Goal: Task Accomplishment & Management: Complete application form

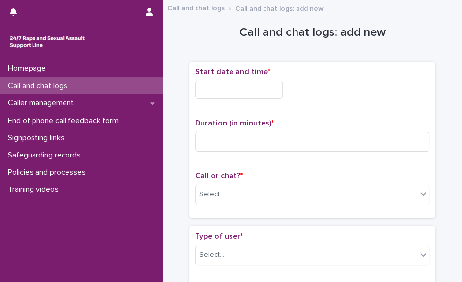
click at [234, 192] on div "Select..." at bounding box center [306, 195] width 221 height 16
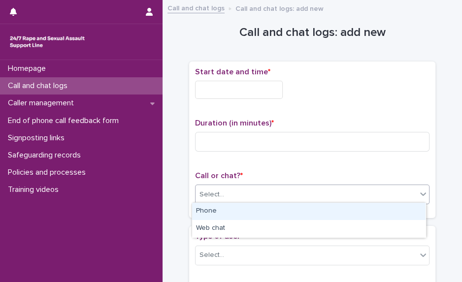
click at [222, 211] on div "Phone" at bounding box center [309, 211] width 234 height 17
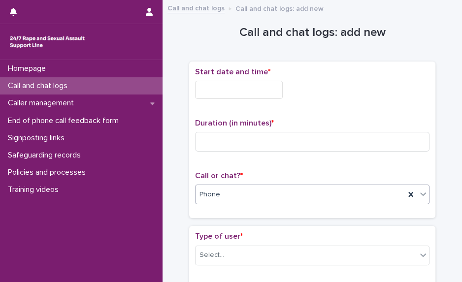
click at [224, 81] on input "text" at bounding box center [239, 90] width 88 height 18
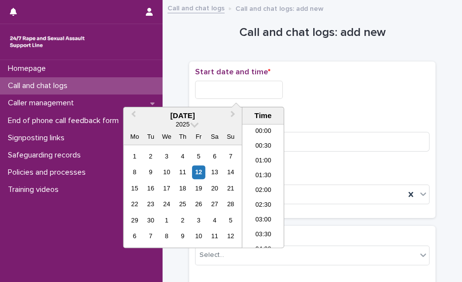
scroll to position [586, 0]
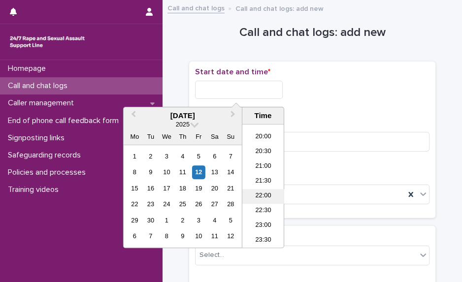
click at [264, 195] on li "22:00" at bounding box center [263, 196] width 42 height 15
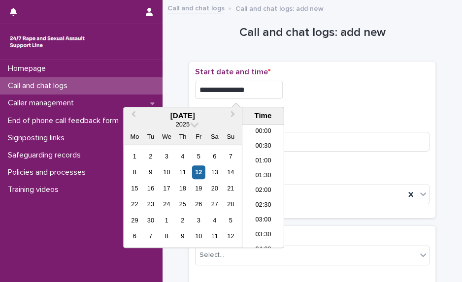
click at [255, 89] on input "**********" at bounding box center [239, 90] width 88 height 18
type input "**********"
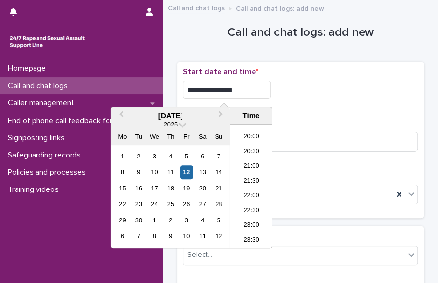
click at [53, 222] on div "Homepage Call and chat logs Caller management End of phone call feedback form S…" at bounding box center [81, 171] width 163 height 223
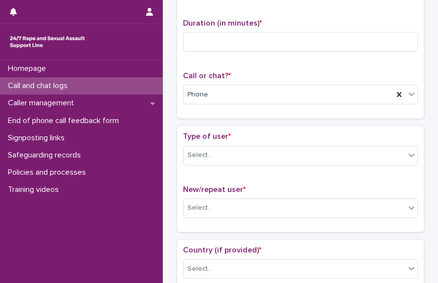
scroll to position [111, 0]
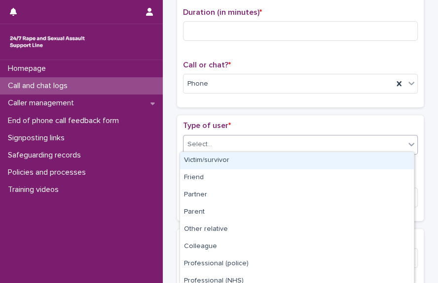
click at [320, 136] on div "Select..." at bounding box center [293, 144] width 221 height 16
click at [301, 159] on div "Victim/survivor" at bounding box center [297, 160] width 234 height 17
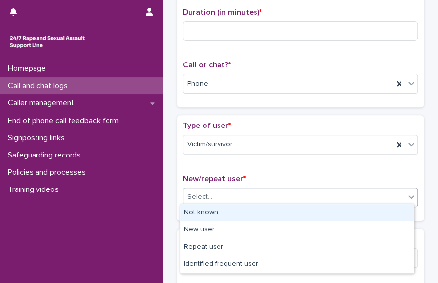
click at [276, 199] on div "Select..." at bounding box center [293, 197] width 221 height 16
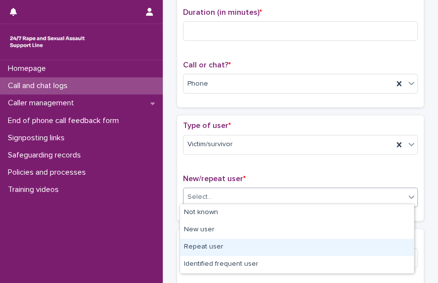
click at [259, 249] on div "Repeat user" at bounding box center [297, 247] width 234 height 17
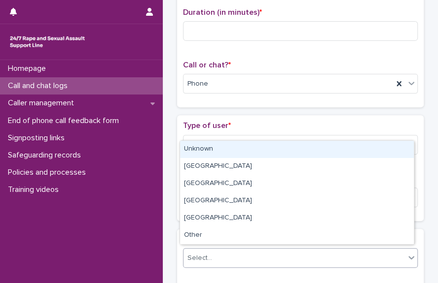
click at [254, 251] on div "Select..." at bounding box center [293, 258] width 221 height 16
click at [238, 154] on div "Unknown" at bounding box center [297, 149] width 234 height 17
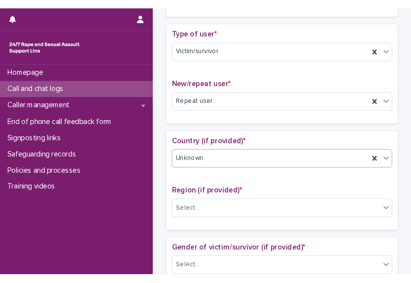
scroll to position [208, 0]
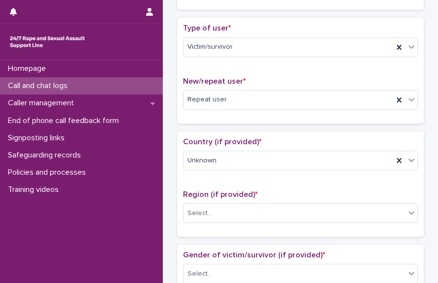
click at [342, 220] on div "Region (if provided) * Select..." at bounding box center [300, 210] width 235 height 41
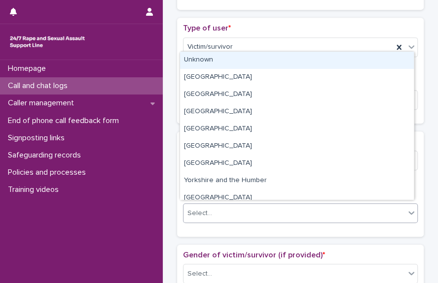
click at [339, 217] on div "Select..." at bounding box center [293, 213] width 221 height 16
click at [300, 67] on div "Unknown" at bounding box center [297, 60] width 234 height 17
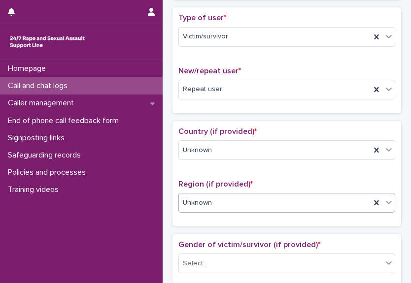
scroll to position [0, 0]
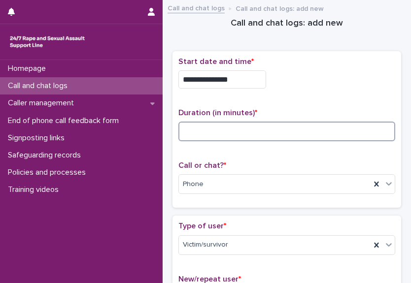
click at [189, 131] on input at bounding box center [286, 132] width 217 height 20
type input "**"
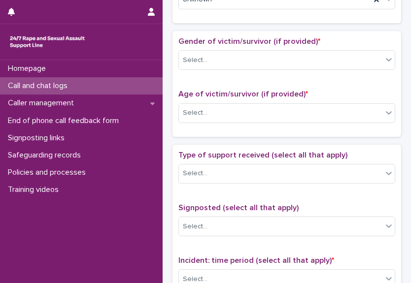
scroll to position [407, 0]
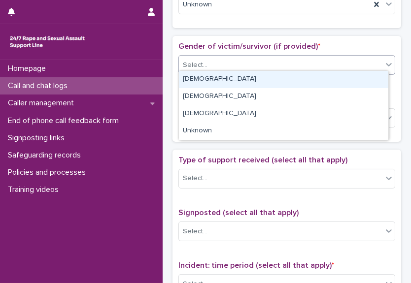
click at [310, 68] on div "Select..." at bounding box center [280, 65] width 203 height 16
click at [290, 82] on div "[DEMOGRAPHIC_DATA]" at bounding box center [283, 79] width 209 height 17
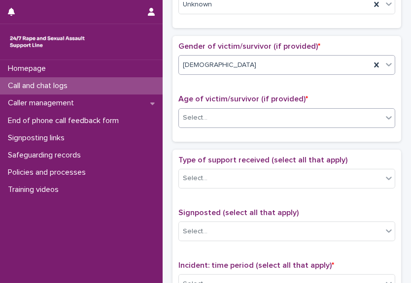
click at [280, 116] on div "Select..." at bounding box center [280, 118] width 203 height 16
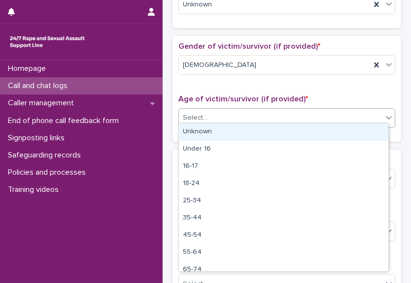
click at [269, 130] on div "Unknown" at bounding box center [283, 132] width 209 height 17
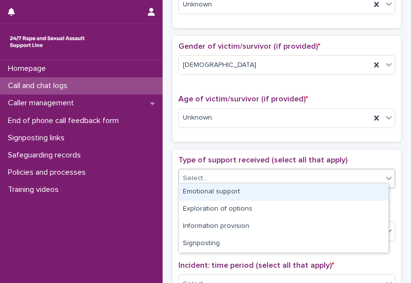
click at [260, 173] on div "Select..." at bounding box center [280, 178] width 203 height 16
click at [247, 192] on div "Emotional support" at bounding box center [283, 192] width 209 height 17
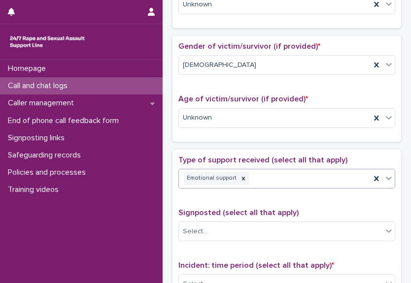
click at [258, 268] on div "Incident: time period (select all that apply) * Select..." at bounding box center [286, 281] width 217 height 41
click at [260, 276] on div "Select..." at bounding box center [280, 284] width 203 height 16
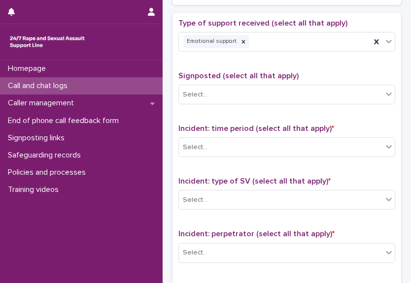
scroll to position [560, 0]
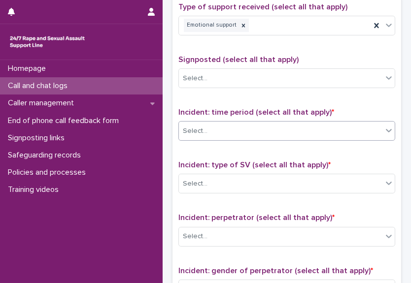
click at [319, 128] on div "Select..." at bounding box center [280, 131] width 203 height 16
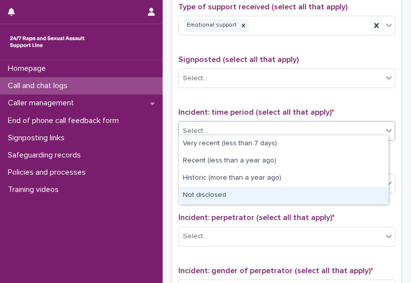
click at [322, 194] on div "Not disclosed" at bounding box center [283, 195] width 209 height 17
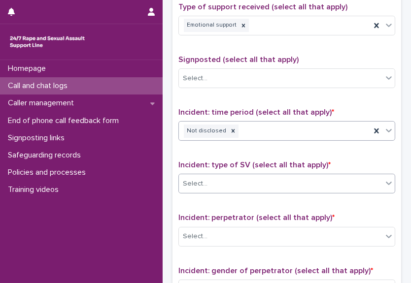
click at [320, 184] on div "Select..." at bounding box center [280, 184] width 203 height 16
drag, startPoint x: 384, startPoint y: 221, endPoint x: 253, endPoint y: 143, distance: 152.2
click at [253, 143] on div "Type of support received (select all that apply) Emotional support Signposted (…" at bounding box center [286, 208] width 217 height 412
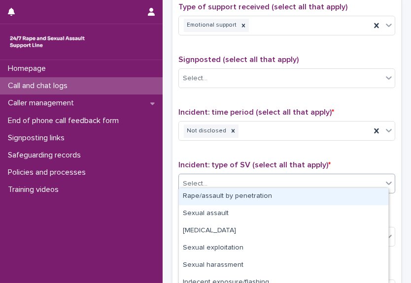
click at [327, 182] on div "Select..." at bounding box center [280, 184] width 203 height 16
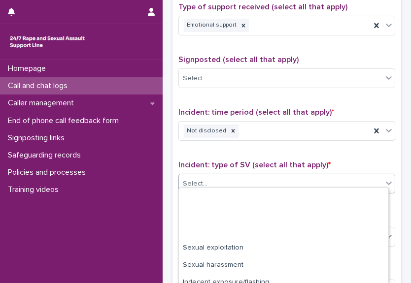
scroll to position [77, 0]
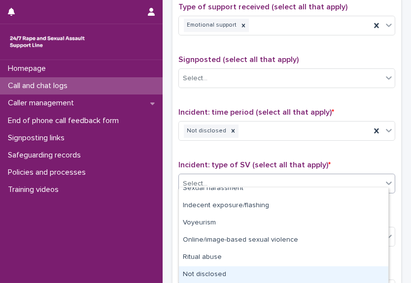
click at [349, 271] on div "Not disclosed" at bounding box center [283, 275] width 209 height 17
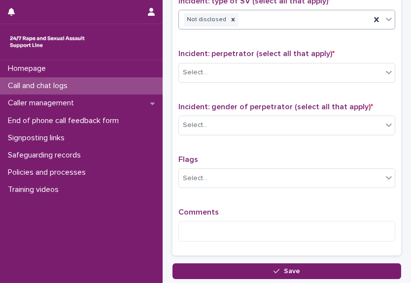
scroll to position [735, 0]
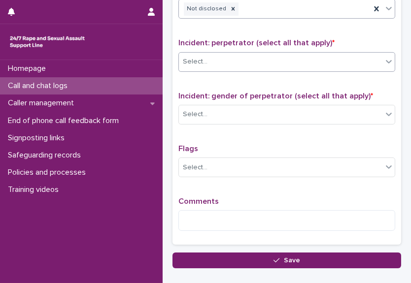
click at [333, 58] on div "Select..." at bounding box center [280, 62] width 203 height 16
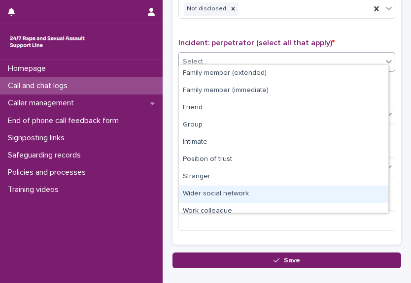
scroll to position [41, 0]
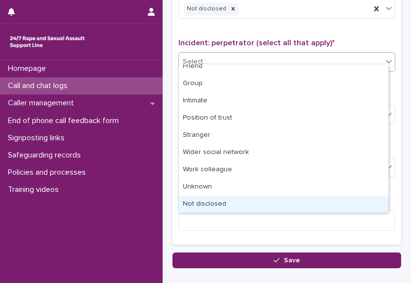
click at [365, 197] on div "Not disclosed" at bounding box center [283, 204] width 209 height 17
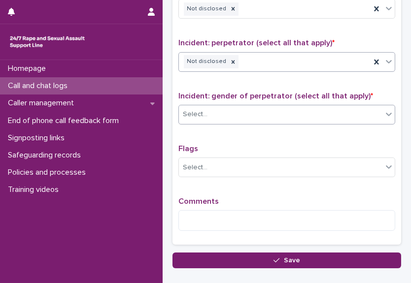
click at [335, 105] on div "Select..." at bounding box center [286, 115] width 217 height 20
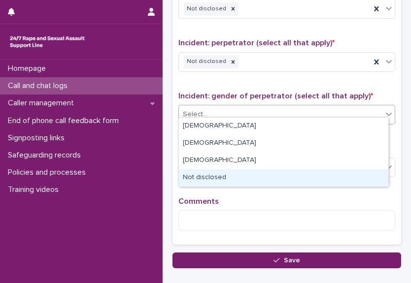
drag, startPoint x: 334, startPoint y: 168, endPoint x: 334, endPoint y: 174, distance: 6.9
click at [334, 174] on div "Not disclosed" at bounding box center [283, 177] width 209 height 17
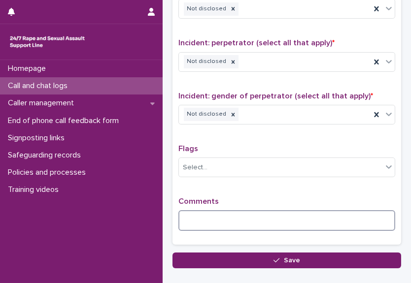
click at [240, 213] on textarea at bounding box center [286, 220] width 217 height 21
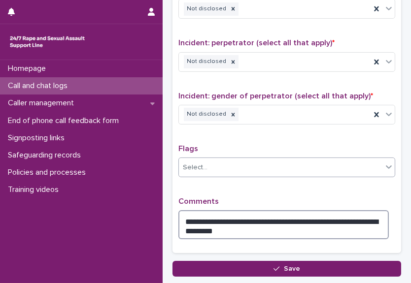
type textarea "**********"
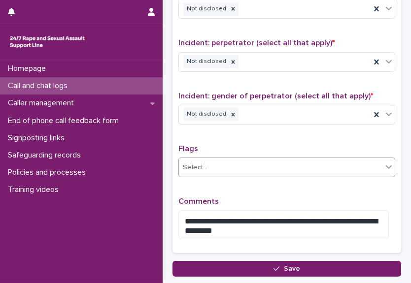
click at [247, 160] on div "Select..." at bounding box center [280, 168] width 203 height 16
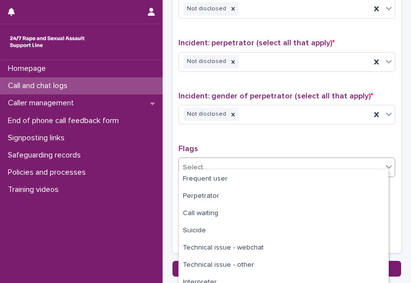
scroll to position [93, 0]
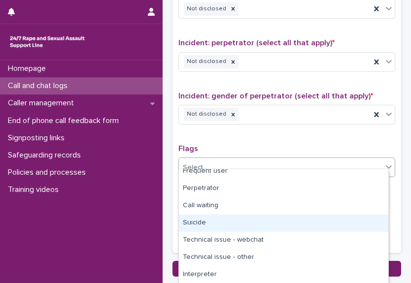
click at [351, 230] on div "Suicide" at bounding box center [283, 223] width 209 height 17
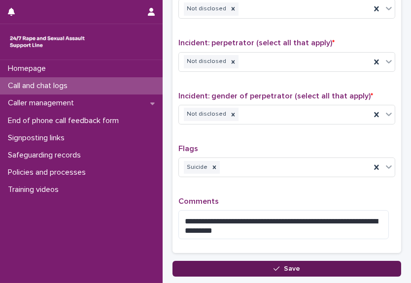
click at [329, 263] on button "Save" at bounding box center [286, 269] width 229 height 16
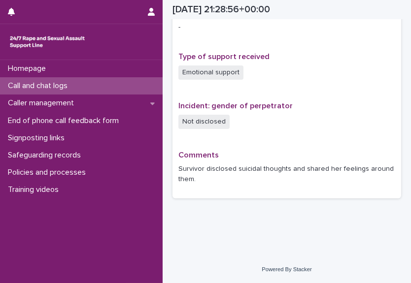
scroll to position [649, 0]
click at [102, 91] on div "Call and chat logs" at bounding box center [81, 85] width 163 height 17
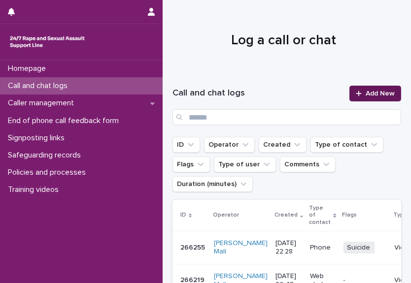
click at [356, 97] on icon at bounding box center [359, 93] width 6 height 7
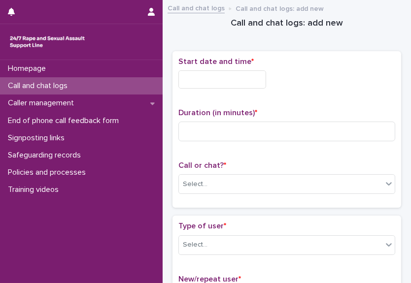
click at [219, 89] on div "Start date and time *" at bounding box center [286, 76] width 217 height 39
click at [217, 86] on input "text" at bounding box center [222, 79] width 88 height 18
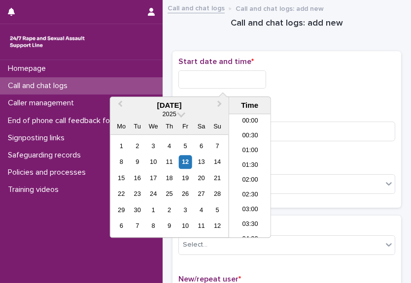
scroll to position [586, 0]
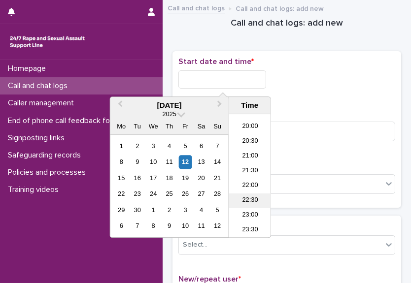
click at [253, 198] on li "22:30" at bounding box center [250, 201] width 42 height 15
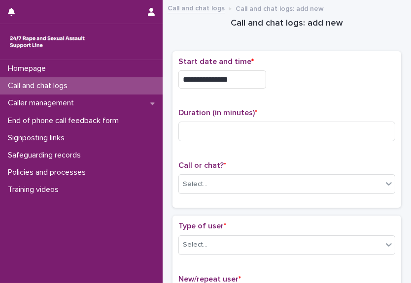
click at [242, 76] on input "**********" at bounding box center [222, 79] width 88 height 18
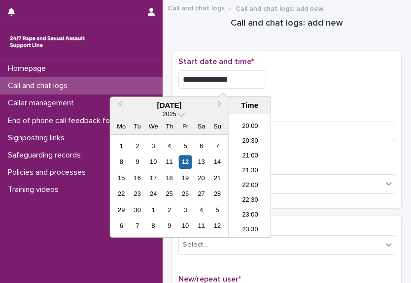
click at [235, 79] on input "**********" at bounding box center [222, 79] width 88 height 18
type input "**********"
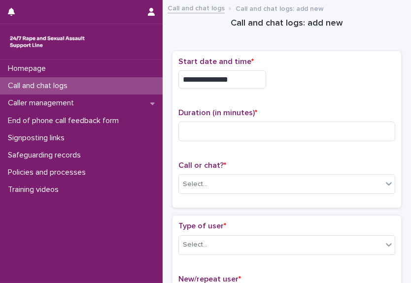
click at [363, 89] on div "**********" at bounding box center [286, 76] width 217 height 39
click at [221, 181] on div "Select..." at bounding box center [280, 184] width 203 height 16
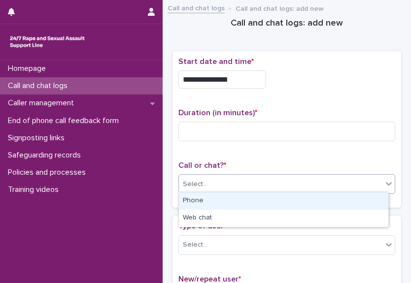
click at [214, 201] on div "Phone" at bounding box center [283, 201] width 209 height 17
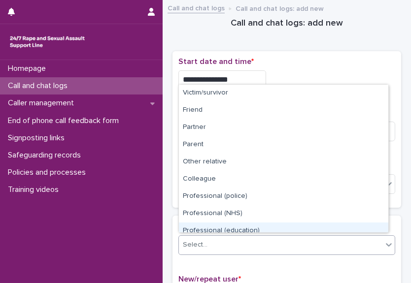
click at [373, 204] on body "**********" at bounding box center [205, 141] width 411 height 283
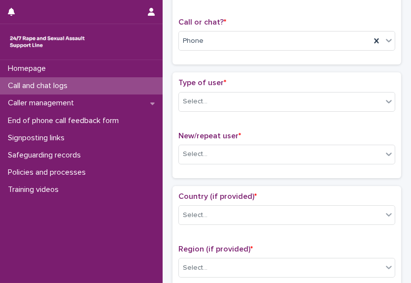
scroll to position [165, 0]
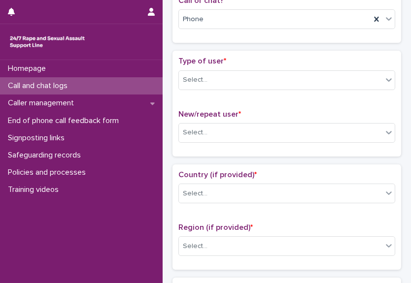
click at [324, 141] on div "New/repeat user * Select..." at bounding box center [286, 130] width 217 height 41
click at [323, 135] on div "Select..." at bounding box center [280, 133] width 203 height 16
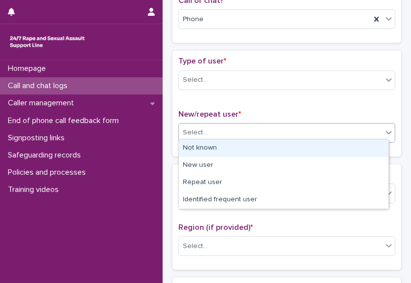
click at [212, 127] on div "Select..." at bounding box center [280, 133] width 203 height 16
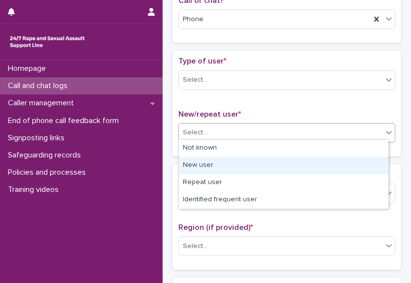
click at [215, 165] on div "New user" at bounding box center [283, 165] width 209 height 17
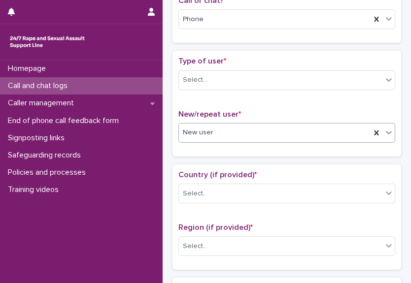
scroll to position [0, 0]
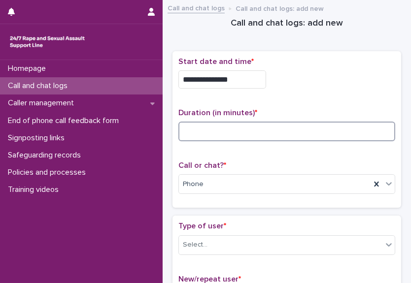
click at [191, 125] on input at bounding box center [286, 132] width 217 height 20
type input "*"
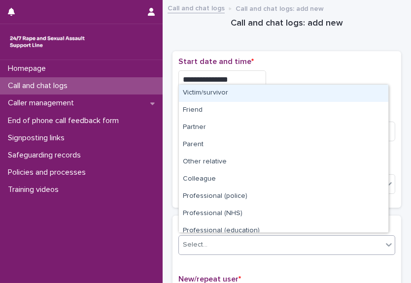
click at [275, 240] on div "Select..." at bounding box center [280, 245] width 203 height 16
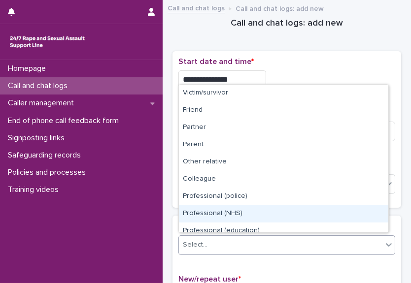
scroll to position [110, 0]
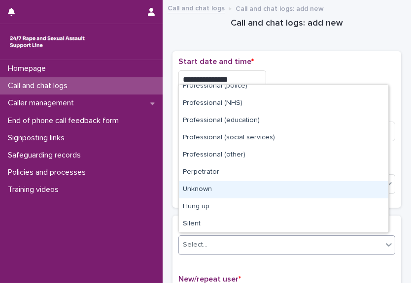
click at [351, 196] on div "Unknown" at bounding box center [283, 189] width 209 height 17
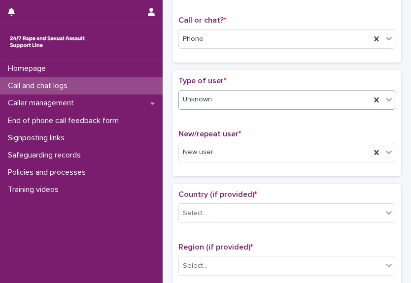
scroll to position [148, 0]
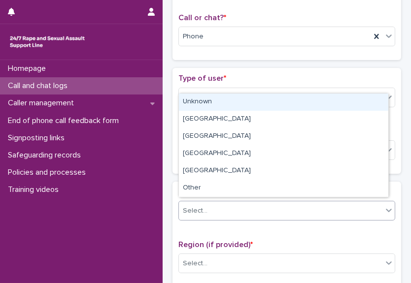
click at [347, 213] on div "Select..." at bounding box center [280, 211] width 203 height 16
click at [323, 107] on div "Unknown" at bounding box center [283, 102] width 209 height 17
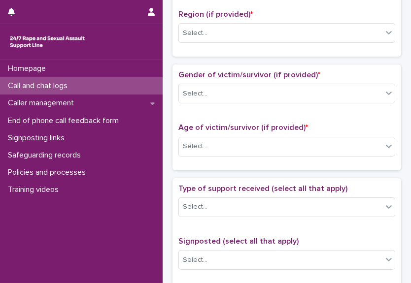
scroll to position [383, 0]
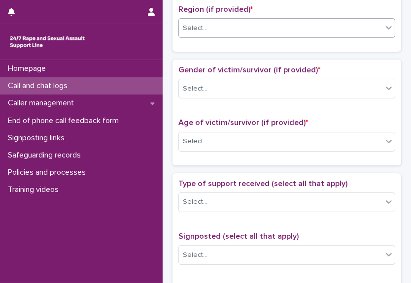
click at [336, 28] on div "Select..." at bounding box center [280, 28] width 203 height 16
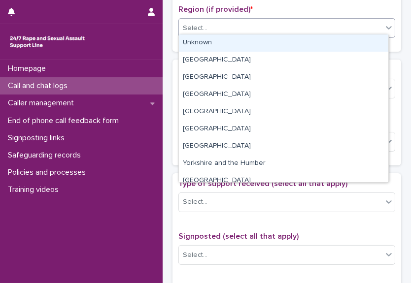
click at [321, 39] on div "Unknown" at bounding box center [283, 42] width 209 height 17
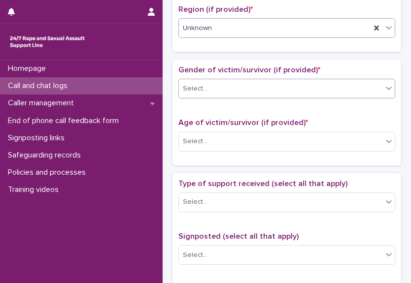
click at [302, 84] on div "Select..." at bounding box center [280, 89] width 203 height 16
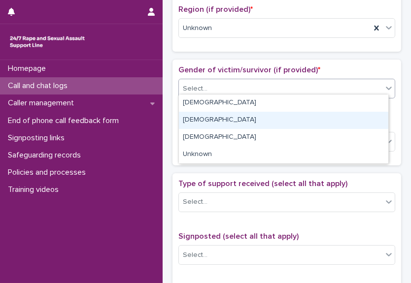
click at [288, 120] on div "[DEMOGRAPHIC_DATA]" at bounding box center [283, 120] width 209 height 17
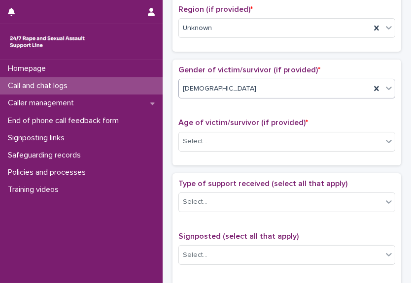
click at [293, 149] on div "Age of victim/survivor (if provided) * Select..." at bounding box center [286, 138] width 217 height 41
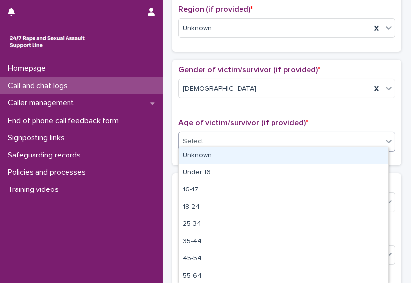
click at [290, 144] on div "Select..." at bounding box center [280, 142] width 203 height 16
click at [278, 159] on div "Unknown" at bounding box center [283, 155] width 209 height 17
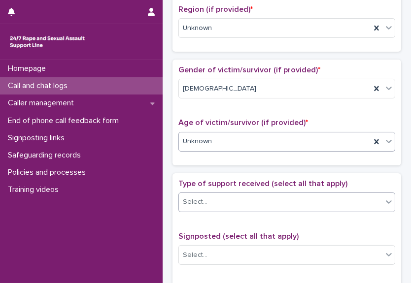
click at [274, 199] on div "Select..." at bounding box center [280, 202] width 203 height 16
click at [345, 167] on div "Loading... Saving… Gender of victim/survivor (if provided) * [DEMOGRAPHIC_DATA]…" at bounding box center [286, 116] width 229 height 113
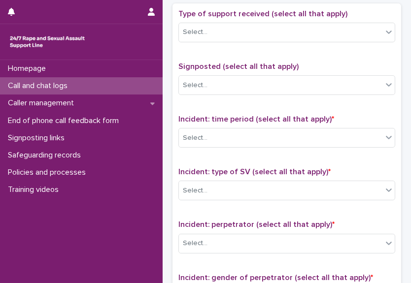
scroll to position [556, 0]
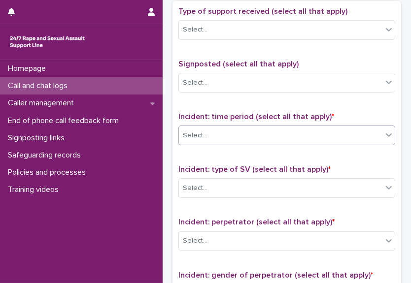
click at [348, 133] on div "Select..." at bounding box center [280, 136] width 203 height 16
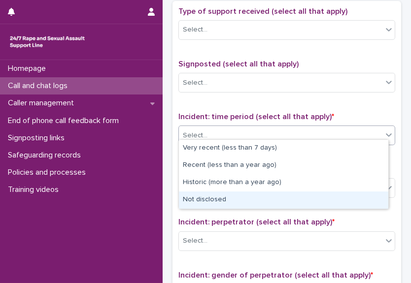
click at [324, 197] on div "Not disclosed" at bounding box center [283, 200] width 209 height 17
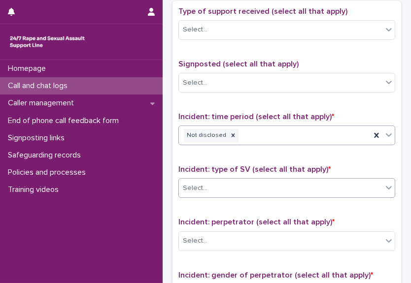
click at [322, 182] on div "Select..." at bounding box center [280, 188] width 203 height 16
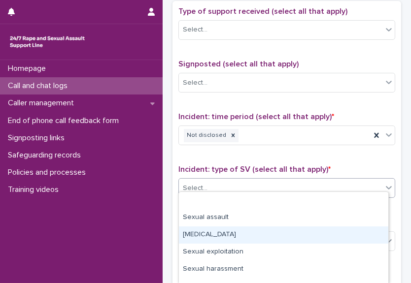
scroll to position [81, 0]
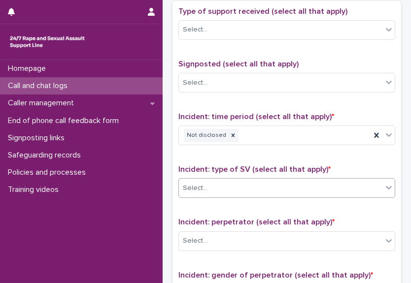
click at [361, 186] on div "Select..." at bounding box center [280, 188] width 203 height 16
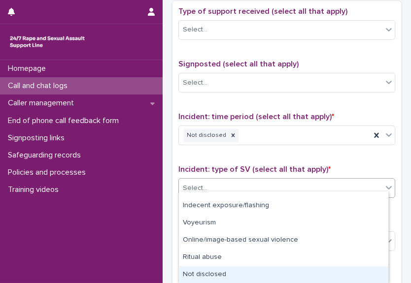
click at [310, 273] on div "Not disclosed" at bounding box center [283, 275] width 209 height 17
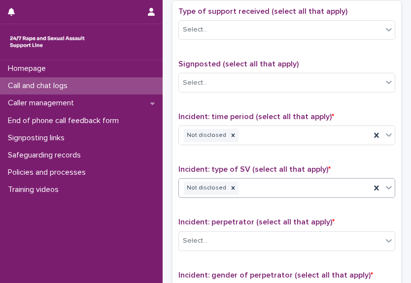
scroll to position [596, 0]
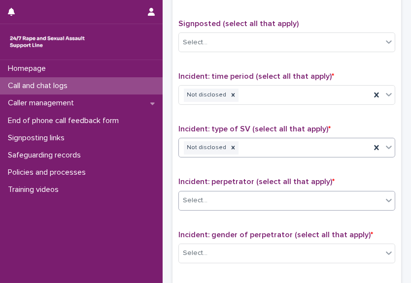
click at [325, 197] on div "Select..." at bounding box center [280, 201] width 203 height 16
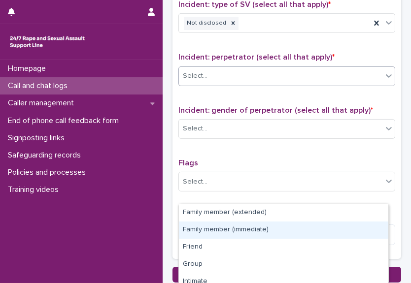
scroll to position [722, 0]
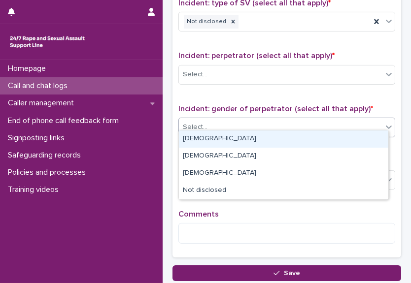
click at [384, 122] on icon at bounding box center [389, 127] width 10 height 10
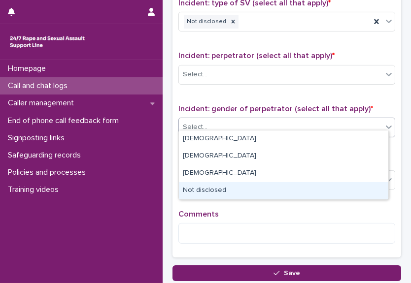
click at [358, 188] on div "Not disclosed" at bounding box center [283, 190] width 209 height 17
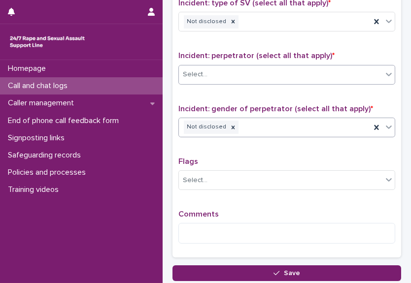
click at [356, 70] on div "Select..." at bounding box center [280, 75] width 203 height 16
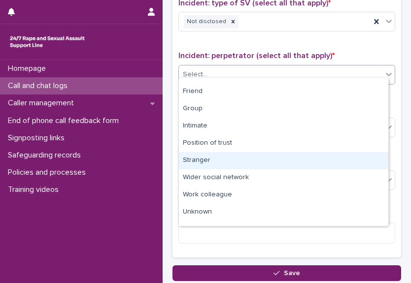
scroll to position [41, 0]
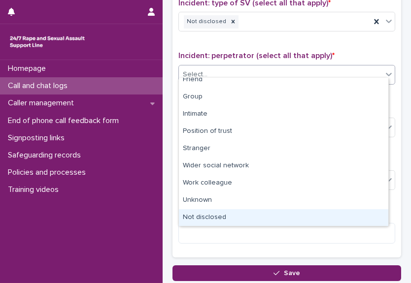
click at [366, 223] on div "Not disclosed" at bounding box center [283, 217] width 209 height 17
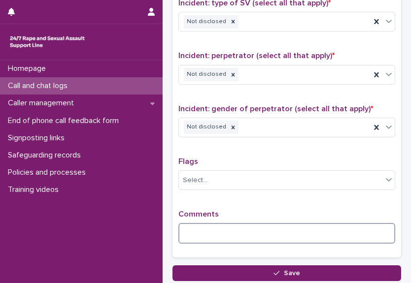
click at [346, 228] on textarea at bounding box center [286, 233] width 217 height 21
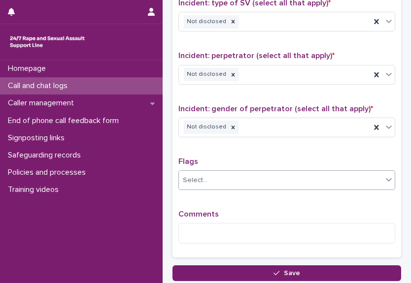
click at [334, 176] on div "Select..." at bounding box center [280, 180] width 203 height 16
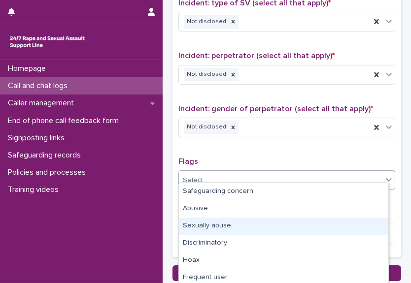
click at [314, 227] on div "Sexually abuse" at bounding box center [283, 226] width 209 height 17
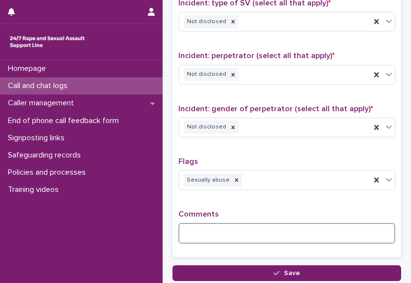
click at [304, 228] on textarea at bounding box center [286, 233] width 217 height 21
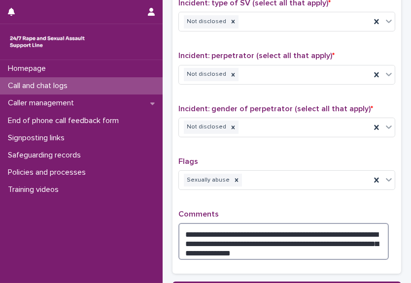
click at [185, 241] on textarea "**********" at bounding box center [283, 241] width 210 height 37
click at [257, 244] on textarea "**********" at bounding box center [283, 241] width 210 height 37
type textarea "**********"
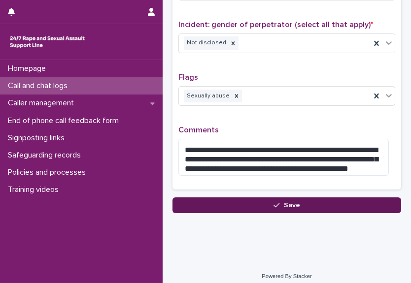
click at [325, 198] on button "Save" at bounding box center [286, 206] width 229 height 16
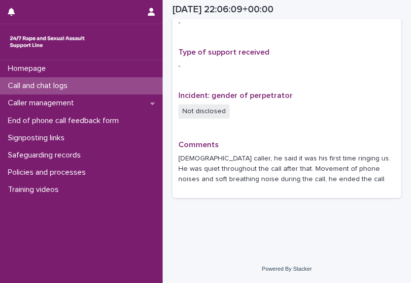
click at [80, 89] on div "Call and chat logs" at bounding box center [81, 85] width 163 height 17
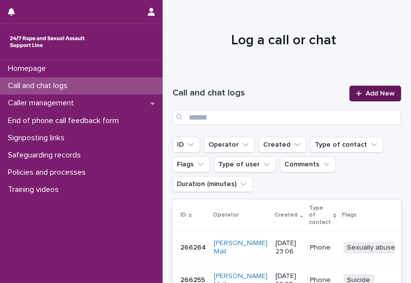
click at [376, 92] on span "Add New" at bounding box center [380, 93] width 29 height 7
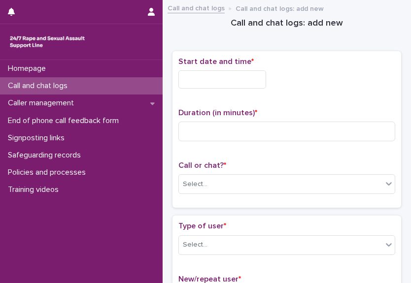
click at [205, 78] on input "text" at bounding box center [222, 79] width 88 height 18
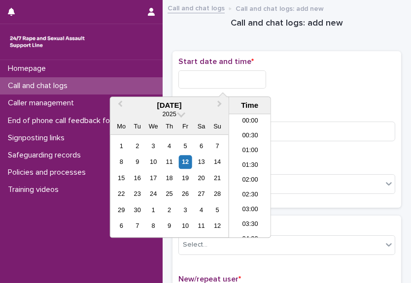
scroll to position [586, 0]
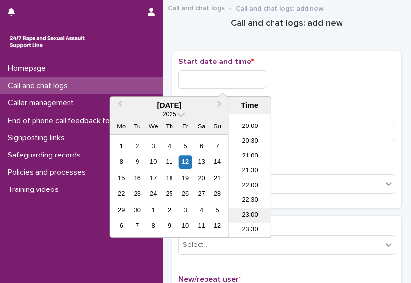
click at [257, 216] on li "23:00" at bounding box center [250, 215] width 42 height 15
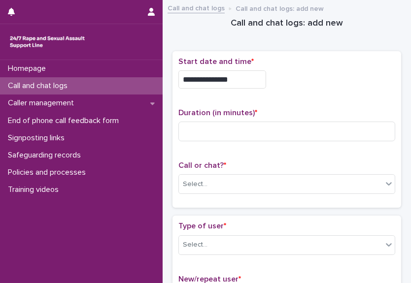
click at [241, 82] on input "**********" at bounding box center [222, 79] width 88 height 18
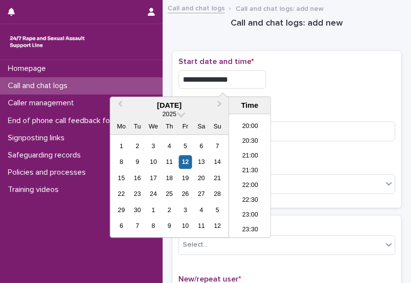
type input "**********"
click at [315, 82] on div "**********" at bounding box center [286, 79] width 217 height 18
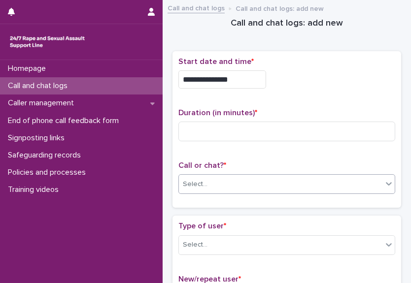
click at [279, 186] on div "Select..." at bounding box center [280, 184] width 203 height 16
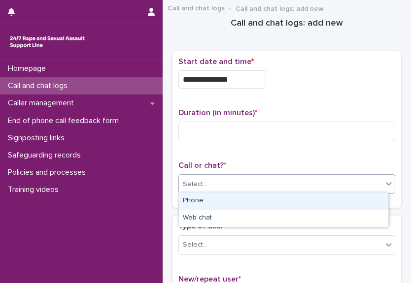
click at [268, 203] on div "Phone" at bounding box center [283, 201] width 209 height 17
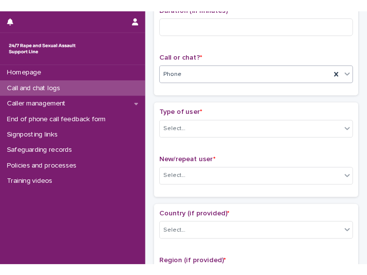
scroll to position [133, 0]
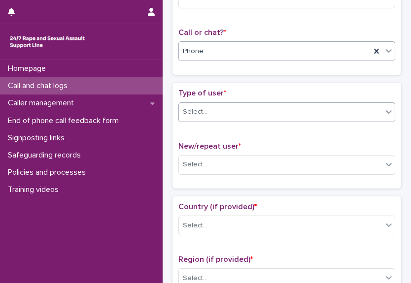
click at [359, 105] on div "Select..." at bounding box center [280, 112] width 203 height 16
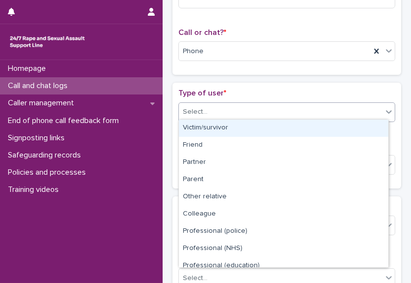
click at [345, 120] on div "Victim/survivor" at bounding box center [283, 128] width 209 height 17
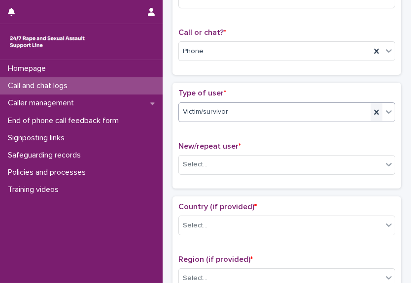
click at [372, 111] on icon at bounding box center [377, 112] width 10 height 10
click at [345, 161] on div "Select..." at bounding box center [280, 165] width 203 height 16
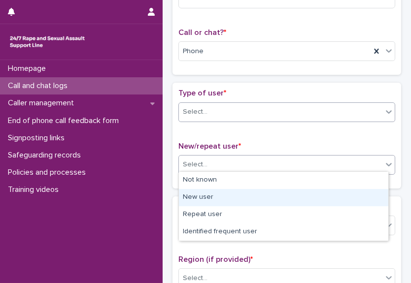
click at [321, 195] on div "New user" at bounding box center [283, 197] width 209 height 17
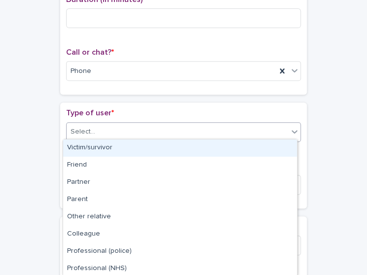
click at [166, 124] on div "Select..." at bounding box center [177, 132] width 221 height 16
click at [156, 141] on div "Victim/survivor" at bounding box center [180, 147] width 234 height 17
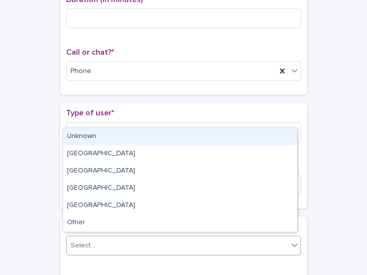
click at [160, 244] on div "Select..." at bounding box center [177, 245] width 221 height 16
click at [164, 135] on div "Unknown" at bounding box center [180, 136] width 234 height 17
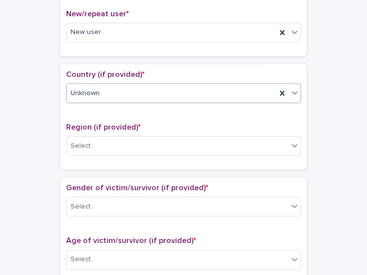
scroll to position [288, 0]
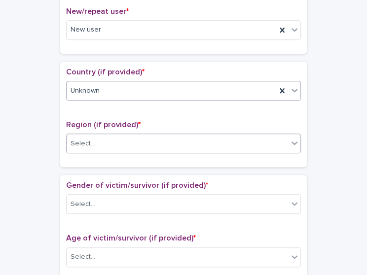
click at [219, 144] on div "Select..." at bounding box center [177, 143] width 221 height 16
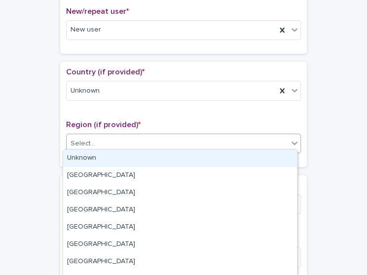
click at [204, 160] on div "Unknown" at bounding box center [180, 158] width 234 height 17
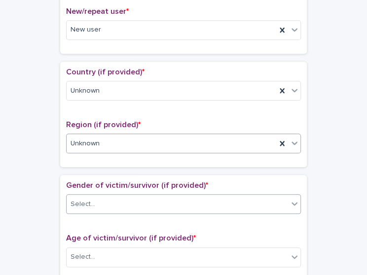
click at [199, 196] on div "Select..." at bounding box center [177, 204] width 221 height 16
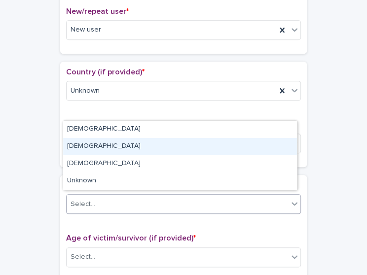
click at [177, 143] on div "[DEMOGRAPHIC_DATA]" at bounding box center [180, 146] width 234 height 17
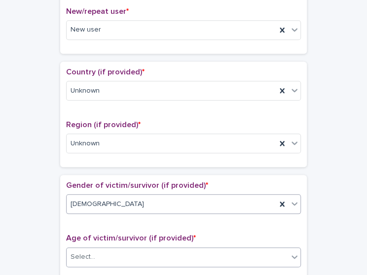
click at [155, 260] on div "Select..." at bounding box center [177, 257] width 221 height 16
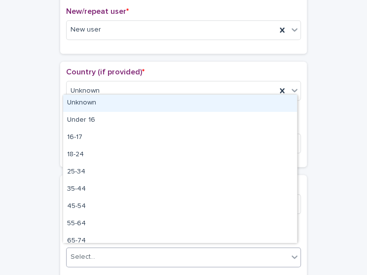
click at [136, 104] on div "Unknown" at bounding box center [180, 103] width 234 height 17
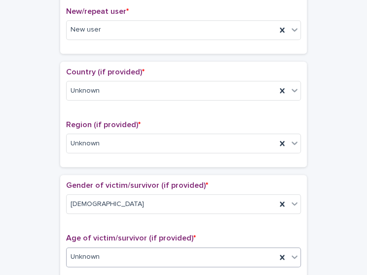
scroll to position [519, 0]
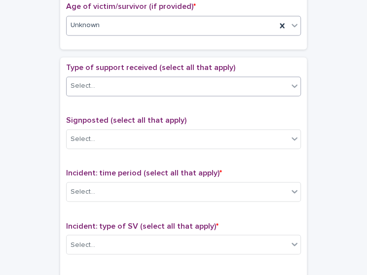
click at [244, 80] on div "Select..." at bounding box center [177, 86] width 221 height 16
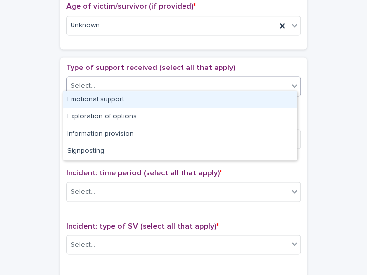
click at [232, 95] on div "Emotional support" at bounding box center [180, 99] width 234 height 17
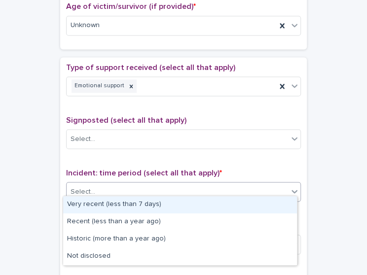
click at [202, 184] on div "Select..." at bounding box center [177, 192] width 221 height 16
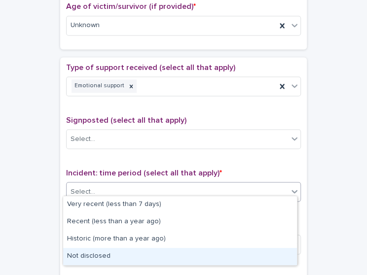
click at [165, 254] on div "Not disclosed" at bounding box center [180, 256] width 234 height 17
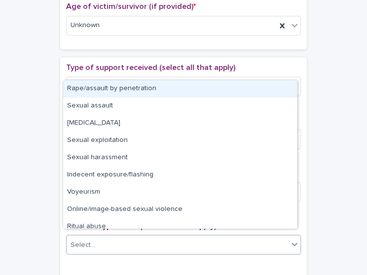
click at [166, 242] on div "Select..." at bounding box center [177, 245] width 221 height 16
click at [187, 83] on div "Rape/assault by penetration" at bounding box center [180, 88] width 234 height 17
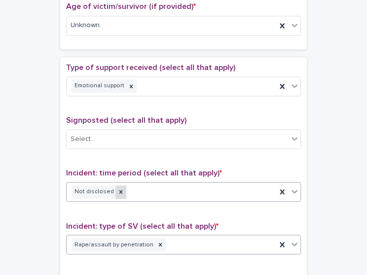
click at [115, 190] on div at bounding box center [120, 191] width 11 height 13
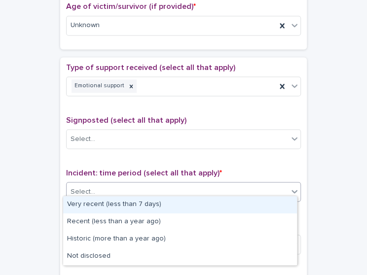
click at [113, 190] on div "Select..." at bounding box center [177, 192] width 221 height 16
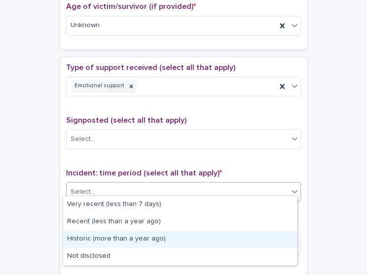
click at [125, 234] on div "Historic (more than a year ago)" at bounding box center [180, 239] width 234 height 17
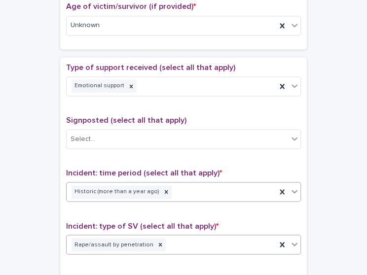
drag, startPoint x: 366, startPoint y: 175, endPoint x: 199, endPoint y: 243, distance: 179.9
click at [199, 243] on div "Rape/assault by penetration" at bounding box center [171, 244] width 209 height 17
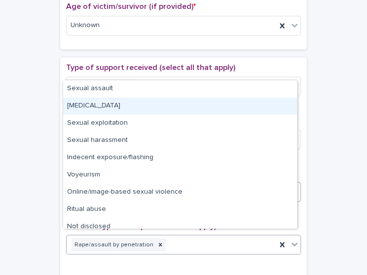
click at [203, 109] on div "[MEDICAL_DATA]" at bounding box center [180, 106] width 234 height 17
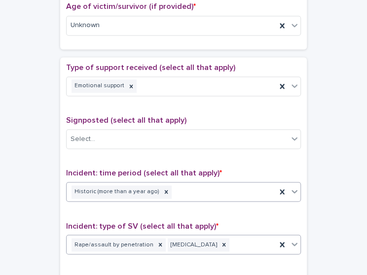
scroll to position [760, 0]
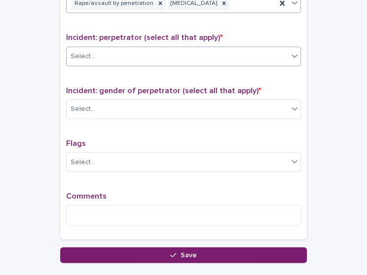
click at [278, 55] on div "Select..." at bounding box center [177, 56] width 221 height 16
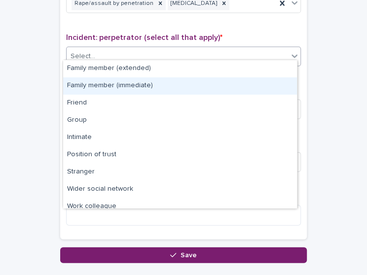
scroll to position [41, 0]
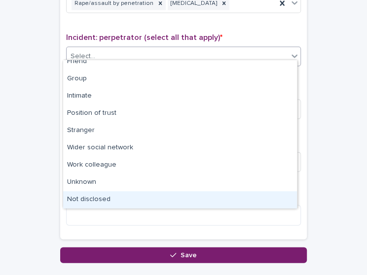
click at [246, 196] on div "Not disclosed" at bounding box center [180, 199] width 234 height 17
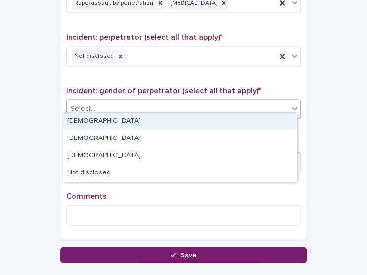
click at [214, 107] on div "Select..." at bounding box center [177, 109] width 221 height 16
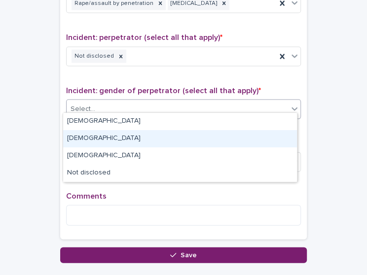
click at [190, 146] on div "[DEMOGRAPHIC_DATA]" at bounding box center [180, 138] width 234 height 17
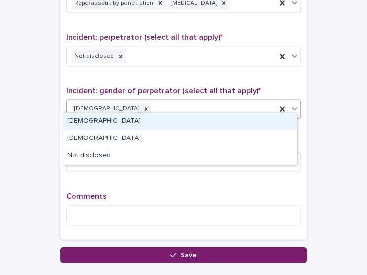
click at [155, 101] on div "[DEMOGRAPHIC_DATA]" at bounding box center [171, 109] width 209 height 17
click at [128, 125] on div "[DEMOGRAPHIC_DATA]" at bounding box center [180, 121] width 234 height 17
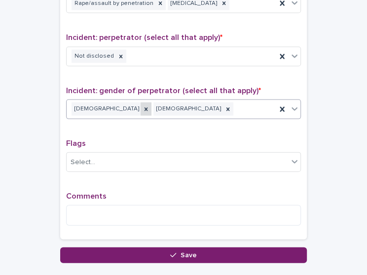
click at [142, 106] on icon at bounding box center [145, 109] width 7 height 7
click at [117, 52] on div at bounding box center [120, 56] width 11 height 13
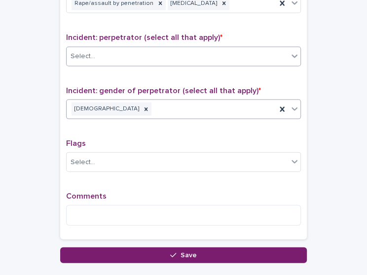
click at [117, 52] on div "Select..." at bounding box center [177, 56] width 221 height 16
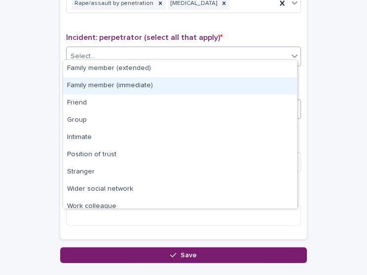
drag, startPoint x: 119, startPoint y: 74, endPoint x: 124, endPoint y: 87, distance: 13.3
click at [124, 87] on div "Family member (immediate)" at bounding box center [180, 85] width 234 height 17
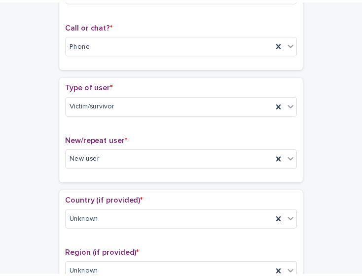
scroll to position [0, 0]
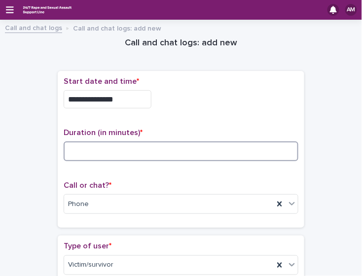
click at [125, 153] on input at bounding box center [181, 151] width 235 height 20
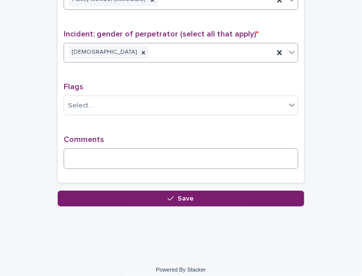
type input "**"
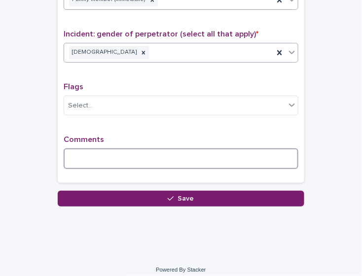
click at [151, 148] on textarea at bounding box center [181, 158] width 235 height 21
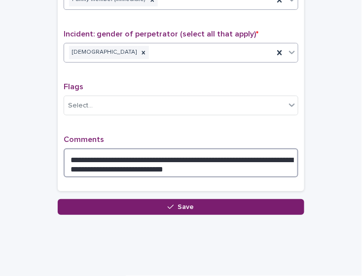
type textarea "**********"
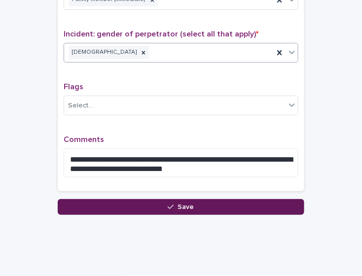
click at [224, 199] on button "Save" at bounding box center [181, 207] width 246 height 16
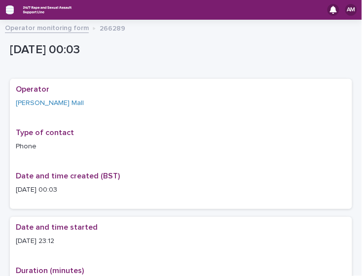
click at [10, 13] on icon "button" at bounding box center [10, 9] width 8 height 7
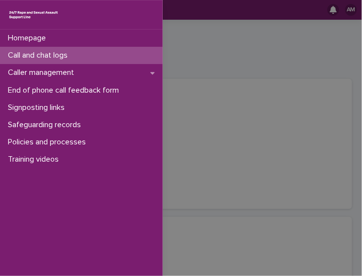
click at [39, 56] on p "Call and chat logs" at bounding box center [39, 55] width 71 height 9
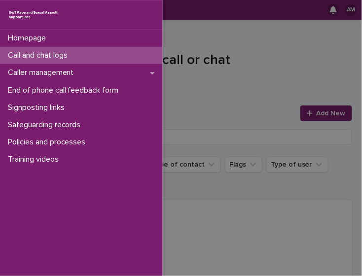
click at [319, 88] on div "Homepage Call and chat logs Caller management End of phone call feedback form S…" at bounding box center [181, 138] width 362 height 276
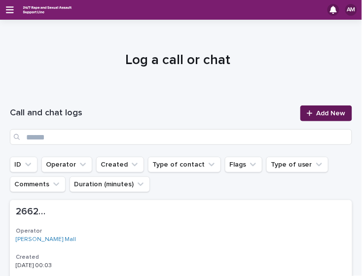
click at [325, 116] on span "Add New" at bounding box center [330, 113] width 29 height 7
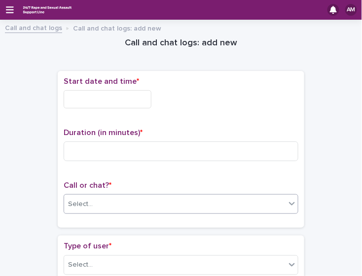
click at [156, 202] on div "Select..." at bounding box center [174, 204] width 221 height 16
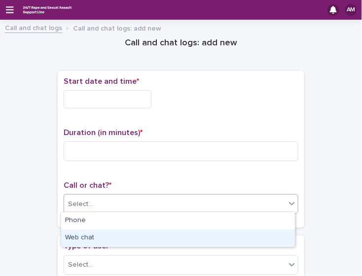
click at [131, 237] on div "Web chat" at bounding box center [178, 238] width 234 height 17
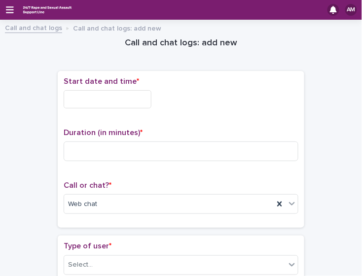
click at [89, 99] on input "text" at bounding box center [108, 99] width 88 height 18
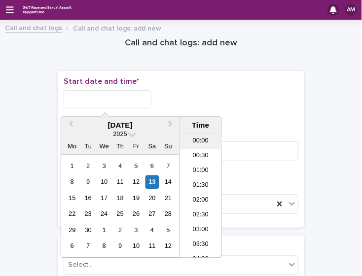
click at [195, 144] on li "00:00" at bounding box center [201, 142] width 42 height 15
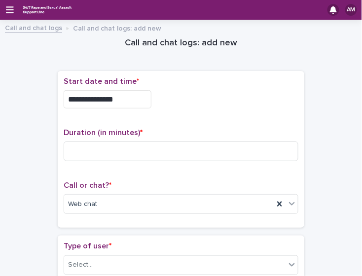
click at [125, 107] on div "**********" at bounding box center [181, 96] width 235 height 39
click at [123, 103] on input "**********" at bounding box center [108, 99] width 88 height 18
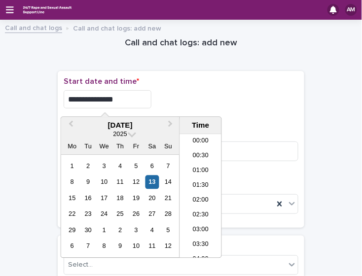
type input "**********"
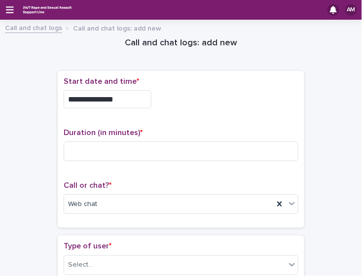
click at [278, 207] on div at bounding box center [279, 204] width 12 height 18
click at [278, 207] on div "Select..." at bounding box center [174, 204] width 221 height 16
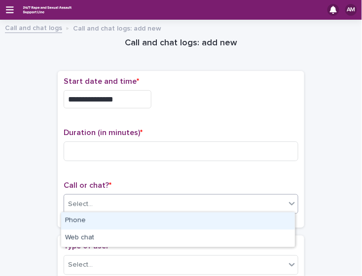
click at [253, 221] on div "Phone" at bounding box center [178, 220] width 234 height 17
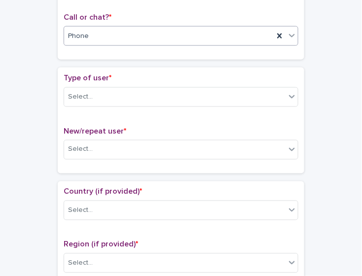
scroll to position [164, 0]
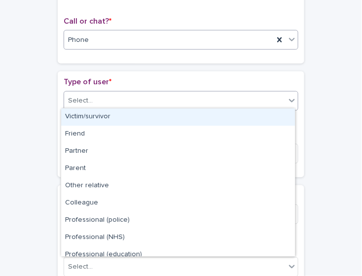
click at [237, 102] on div "Select..." at bounding box center [174, 101] width 221 height 16
click at [220, 116] on div "Victim/survivor" at bounding box center [178, 116] width 234 height 17
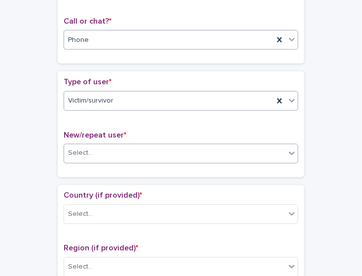
click at [187, 160] on div "Select..." at bounding box center [181, 154] width 235 height 20
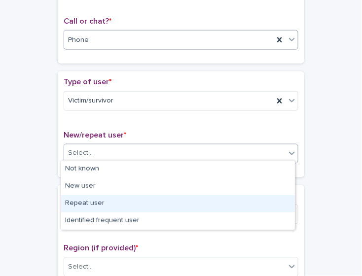
click at [162, 207] on div "Repeat user" at bounding box center [178, 203] width 234 height 17
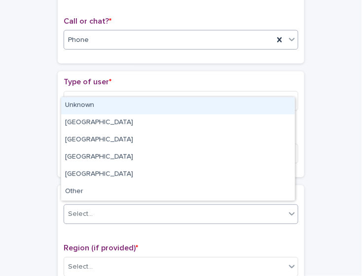
click at [162, 207] on div "Select..." at bounding box center [174, 214] width 221 height 16
click at [146, 110] on div "Unknown" at bounding box center [178, 105] width 234 height 17
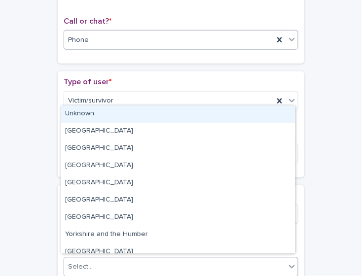
click at [128, 263] on div "Select..." at bounding box center [174, 267] width 221 height 16
click at [128, 122] on div "Unknown" at bounding box center [178, 113] width 234 height 17
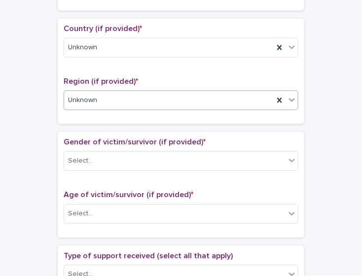
scroll to position [349, 0]
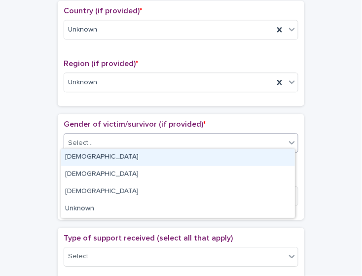
click at [218, 137] on div "Select..." at bounding box center [174, 143] width 221 height 16
click at [197, 153] on div "[DEMOGRAPHIC_DATA]" at bounding box center [178, 157] width 234 height 17
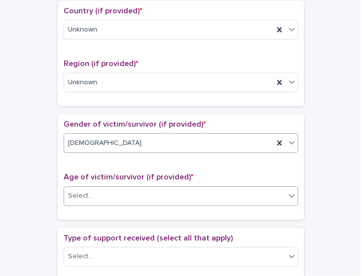
click at [187, 197] on div "Select..." at bounding box center [174, 196] width 221 height 16
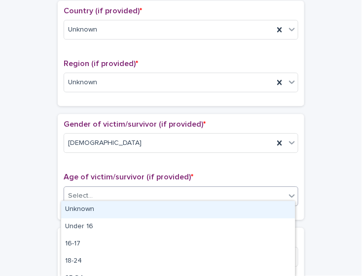
click at [157, 210] on div "Unknown" at bounding box center [178, 209] width 234 height 17
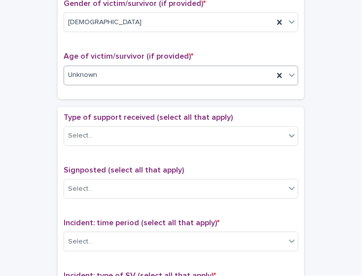
scroll to position [471, 0]
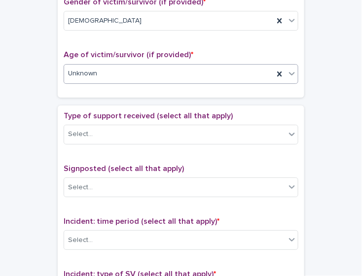
click at [226, 142] on div "Type of support received (select all that apply) Select..." at bounding box center [181, 131] width 235 height 41
click at [220, 135] on div "Select..." at bounding box center [174, 134] width 221 height 16
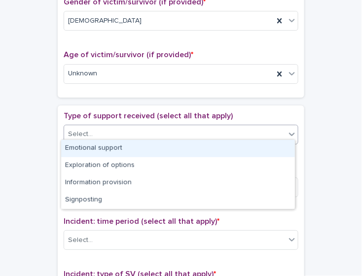
click at [207, 150] on div "Emotional support" at bounding box center [178, 148] width 234 height 17
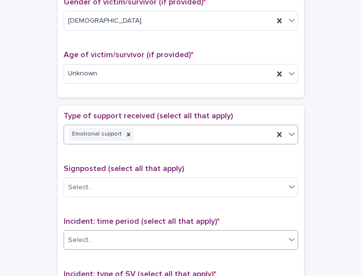
click at [194, 232] on div "Select..." at bounding box center [174, 240] width 221 height 16
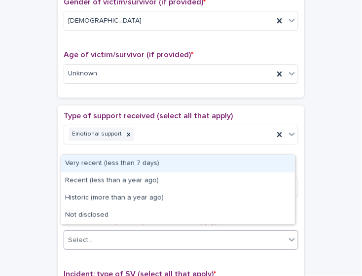
click at [308, 159] on div "**********" at bounding box center [181, 54] width 342 height 998
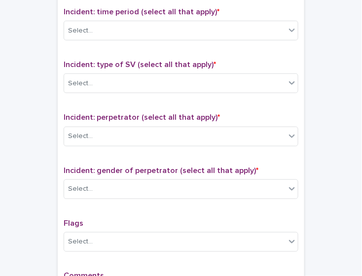
scroll to position [762, 0]
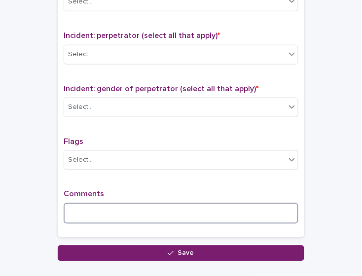
click at [243, 204] on textarea at bounding box center [181, 213] width 235 height 21
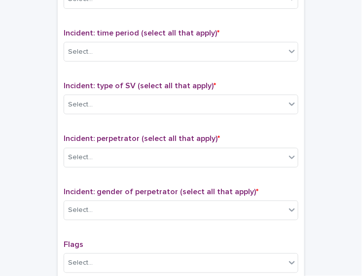
scroll to position [654, 0]
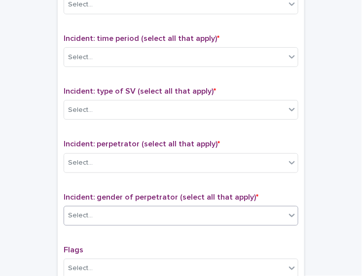
click at [268, 209] on div "Select..." at bounding box center [174, 215] width 221 height 16
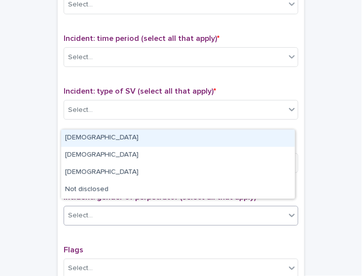
click at [203, 130] on div "[DEMOGRAPHIC_DATA]" at bounding box center [178, 138] width 234 height 17
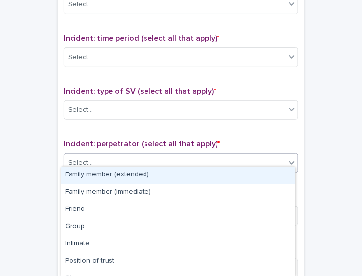
click at [180, 158] on div "Select..." at bounding box center [174, 163] width 221 height 16
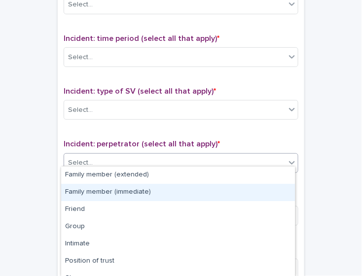
click at [163, 191] on div "Family member (immediate)" at bounding box center [178, 192] width 234 height 17
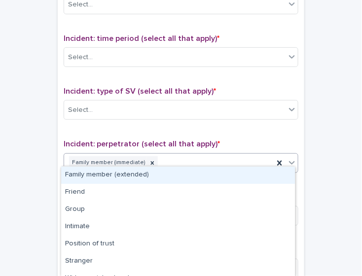
click at [171, 166] on body "**********" at bounding box center [181, 138] width 362 height 276
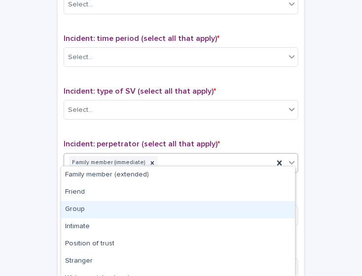
drag, startPoint x: 161, startPoint y: 180, endPoint x: 151, endPoint y: 204, distance: 26.5
click at [151, 204] on div "Group" at bounding box center [178, 209] width 234 height 17
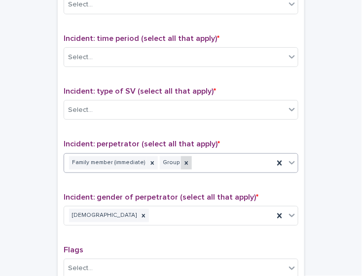
click at [181, 160] on div at bounding box center [186, 162] width 11 height 13
click at [180, 160] on div "Family member (immediate)" at bounding box center [168, 162] width 209 height 17
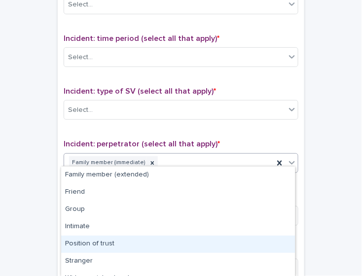
click at [169, 240] on div "Position of trust" at bounding box center [178, 244] width 234 height 17
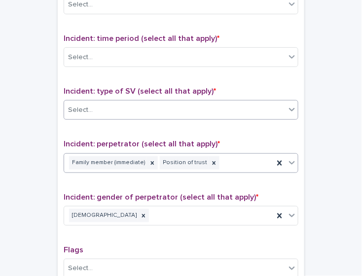
click at [156, 111] on div "Select..." at bounding box center [174, 110] width 221 height 16
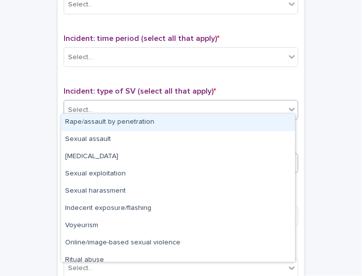
click at [151, 120] on div "Rape/assault by penetration" at bounding box center [178, 122] width 234 height 17
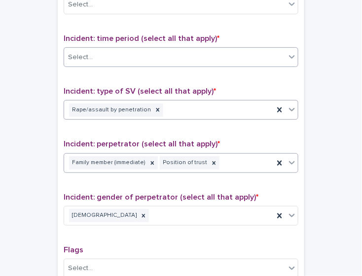
click at [147, 50] on div "Select..." at bounding box center [174, 57] width 221 height 16
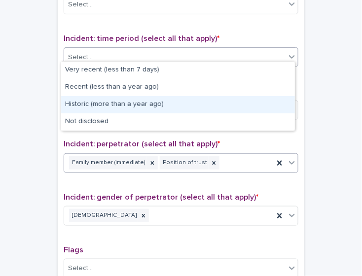
click at [136, 108] on div "Historic (more than a year ago)" at bounding box center [178, 104] width 234 height 17
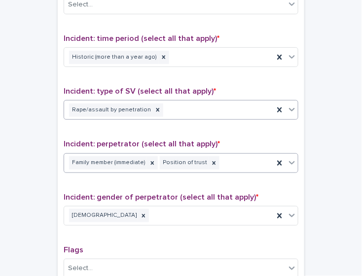
click at [188, 102] on div "Rape/assault by penetration" at bounding box center [168, 110] width 209 height 17
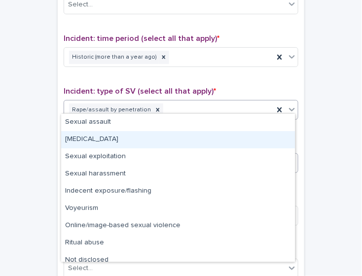
click at [173, 142] on div "[MEDICAL_DATA]" at bounding box center [178, 139] width 234 height 17
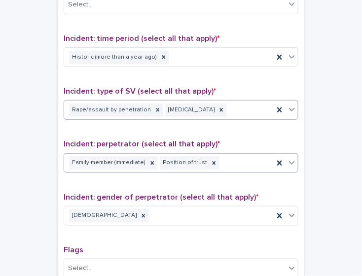
click at [224, 159] on div "Family member (immediate) Position of trust" at bounding box center [168, 162] width 209 height 17
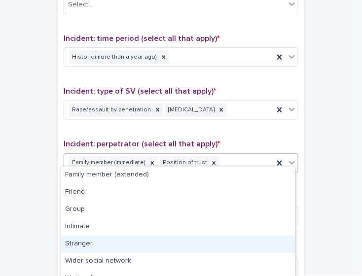
click at [202, 237] on div "Stranger" at bounding box center [178, 244] width 234 height 17
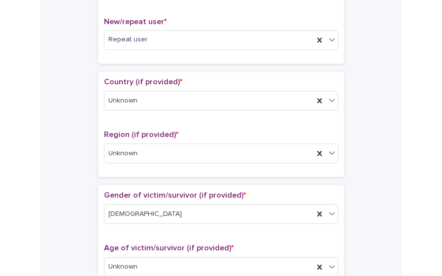
scroll to position [287, 0]
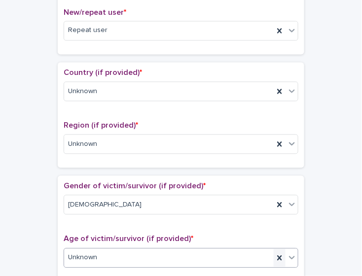
click at [277, 255] on icon at bounding box center [279, 257] width 4 height 5
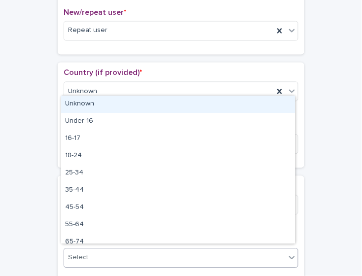
click at [275, 252] on div "Select..." at bounding box center [174, 258] width 221 height 16
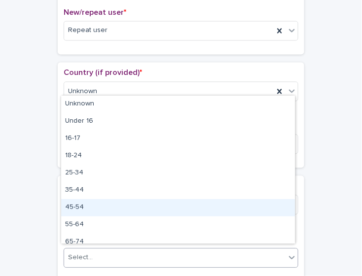
click at [247, 203] on div "45-54" at bounding box center [178, 207] width 234 height 17
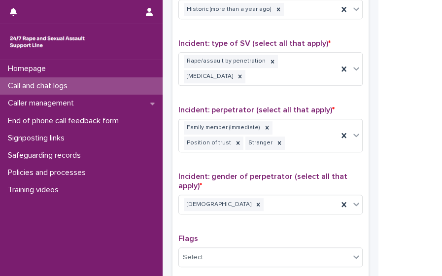
scroll to position [845, 0]
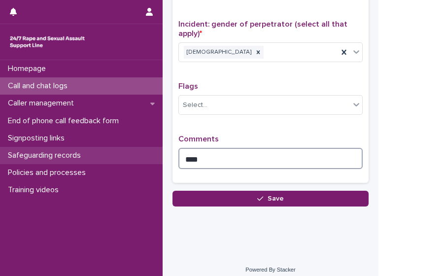
drag, startPoint x: 229, startPoint y: 155, endPoint x: 143, endPoint y: 157, distance: 85.8
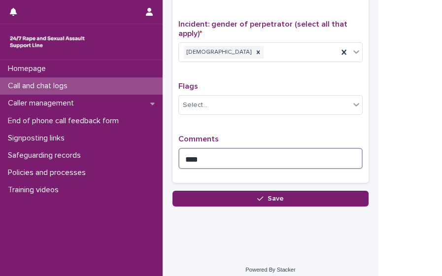
click at [225, 155] on textarea "****" at bounding box center [270, 158] width 184 height 21
drag, startPoint x: 225, startPoint y: 155, endPoint x: 176, endPoint y: 143, distance: 50.3
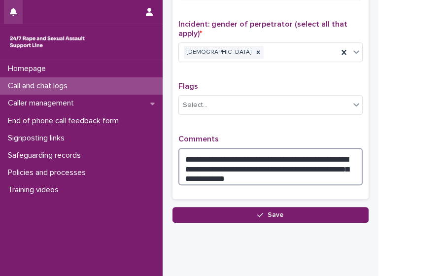
type textarea "**********"
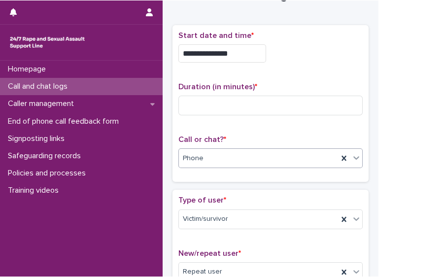
scroll to position [32, 0]
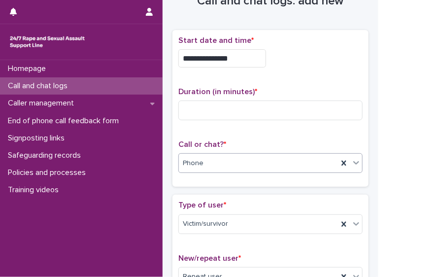
click at [250, 122] on div "Duration (in minutes) *" at bounding box center [270, 107] width 184 height 41
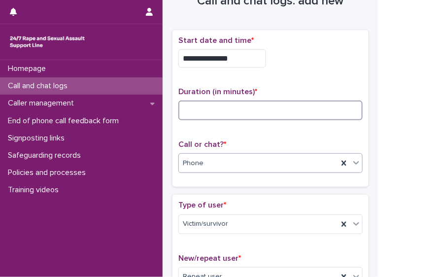
click at [246, 114] on input at bounding box center [270, 111] width 184 height 20
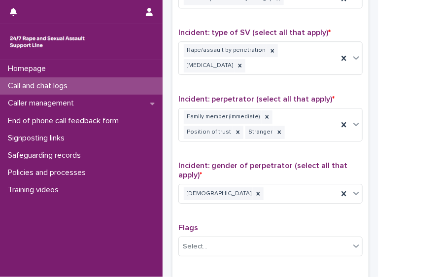
scroll to position [860, 0]
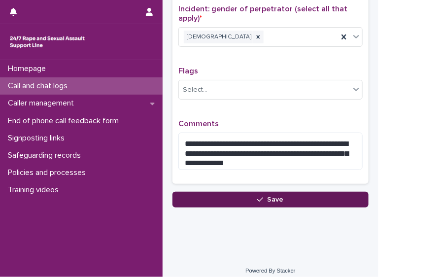
type input "**"
click at [332, 192] on button "Save" at bounding box center [270, 200] width 196 height 16
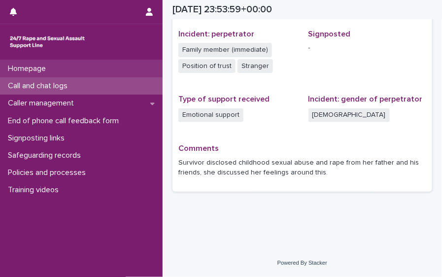
scroll to position [386, 0]
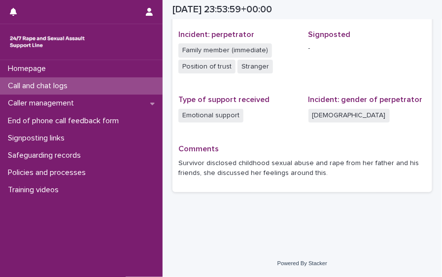
click at [104, 91] on div "Call and chat logs" at bounding box center [81, 85] width 163 height 17
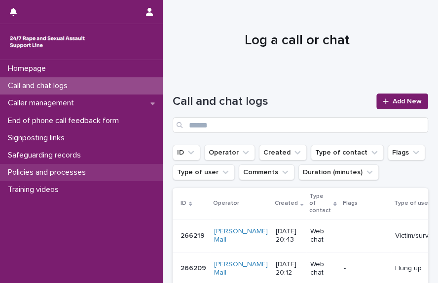
click at [80, 175] on p "Policies and processes" at bounding box center [49, 172] width 90 height 9
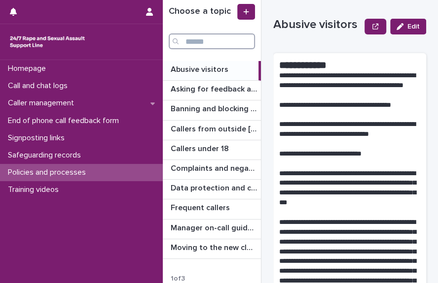
click at [218, 44] on input "Search" at bounding box center [212, 42] width 86 height 16
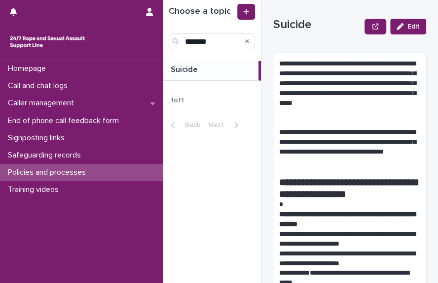
click at [217, 69] on p at bounding box center [212, 69] width 84 height 9
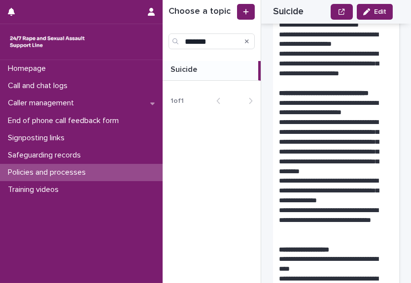
scroll to position [582, 0]
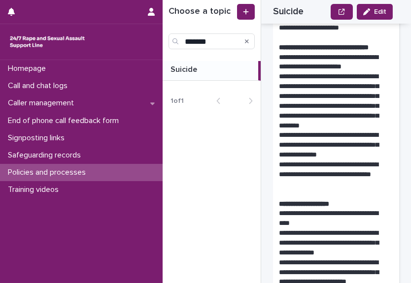
click at [216, 33] on div "Choose a topic *******" at bounding box center [212, 26] width 98 height 45
click at [216, 44] on input "*******" at bounding box center [212, 42] width 86 height 16
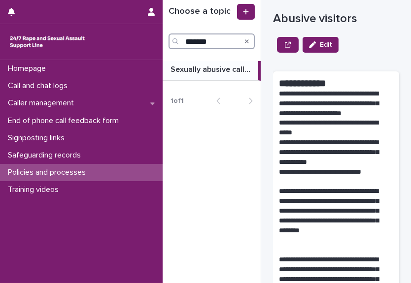
type input "*******"
click at [206, 75] on div "Sexually abusive callers Sexually abusive callers" at bounding box center [211, 70] width 96 height 19
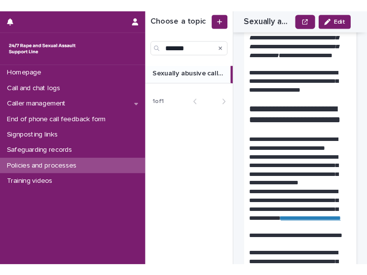
scroll to position [949, 0]
